Goal: Find contact information

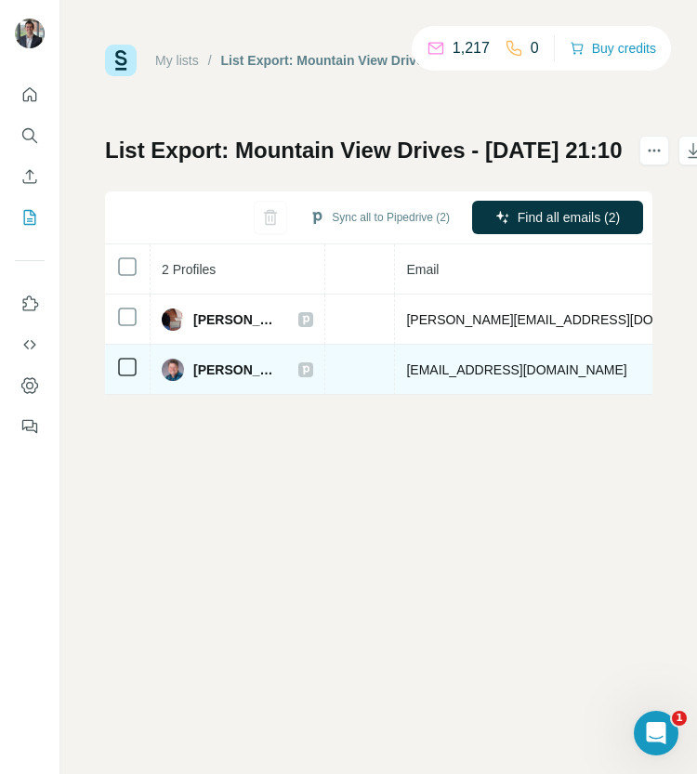
scroll to position [0, 643]
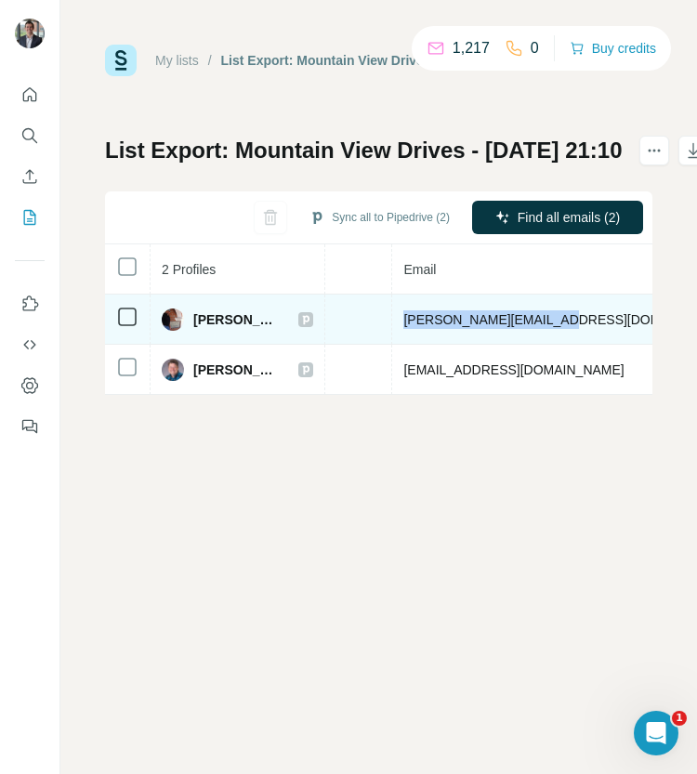
drag, startPoint x: 518, startPoint y: 316, endPoint x: 357, endPoint y: 328, distance: 162.1
click at [392, 328] on td "[PERSON_NAME][EMAIL_ADDRESS][DOMAIN_NAME]" at bounding box center [567, 320] width 350 height 50
copy span "[PERSON_NAME][EMAIL_ADDRESS][DOMAIN_NAME]"
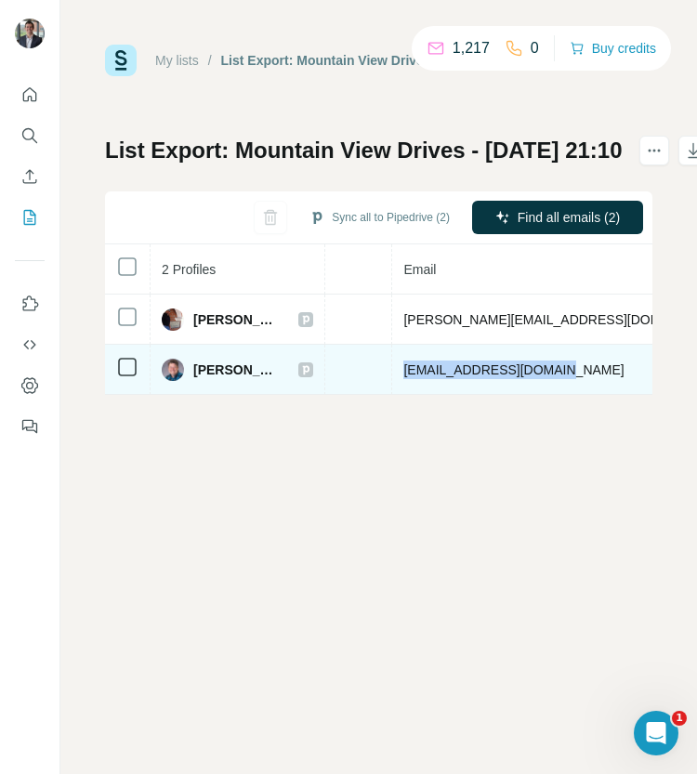
drag, startPoint x: 513, startPoint y: 366, endPoint x: 357, endPoint y: 360, distance: 156.2
click at [392, 360] on td "[EMAIL_ADDRESS][DOMAIN_NAME]" at bounding box center [567, 370] width 350 height 50
copy span "[EMAIL_ADDRESS][DOMAIN_NAME]"
click at [193, 371] on span "[PERSON_NAME]" at bounding box center [236, 369] width 86 height 19
click at [218, 365] on span "[PERSON_NAME]" at bounding box center [236, 369] width 86 height 19
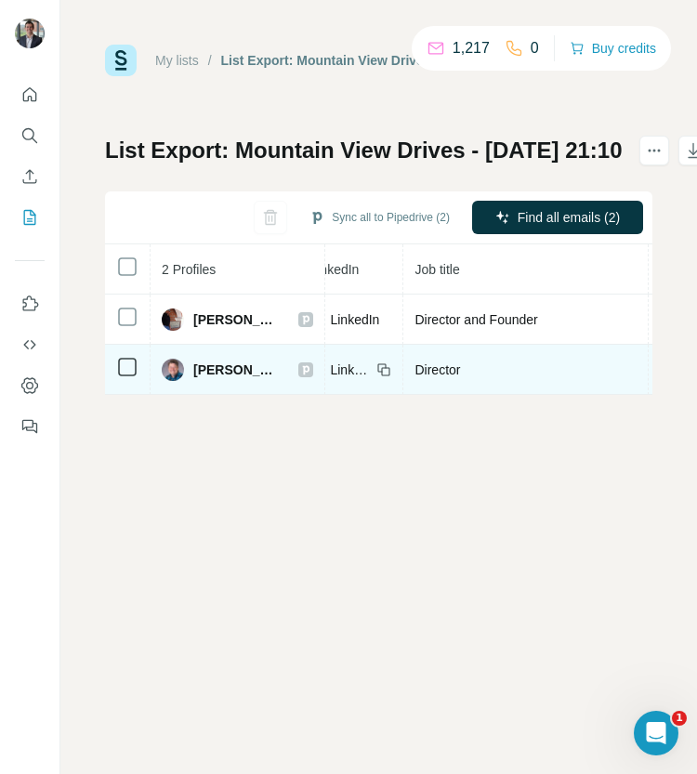
scroll to position [0, 0]
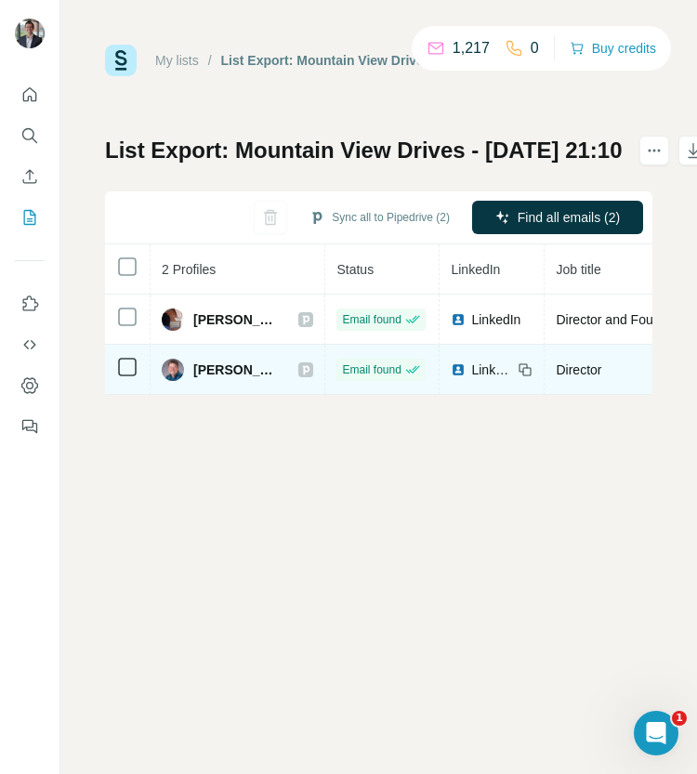
click at [471, 369] on span "LinkedIn" at bounding box center [491, 369] width 41 height 19
